Goal: Task Accomplishment & Management: Manage account settings

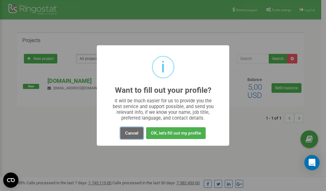
click at [131, 131] on button "Cancel" at bounding box center [132, 133] width 23 height 12
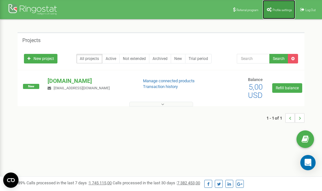
click at [276, 12] on link "Profile settings" at bounding box center [278, 9] width 33 height 19
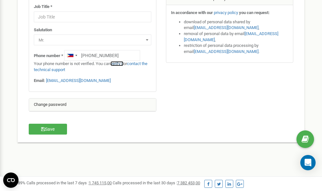
click at [120, 64] on link "verify it" at bounding box center [116, 63] width 13 height 5
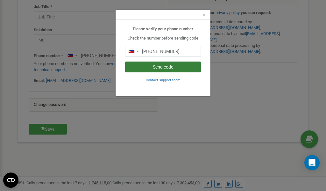
click at [176, 67] on button "Send code" at bounding box center [163, 67] width 76 height 11
